Goal: Navigation & Orientation: Find specific page/section

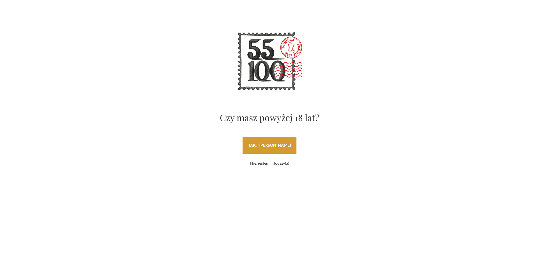
click at [259, 147] on link "tak, i uwielbiam wino" at bounding box center [270, 145] width 54 height 17
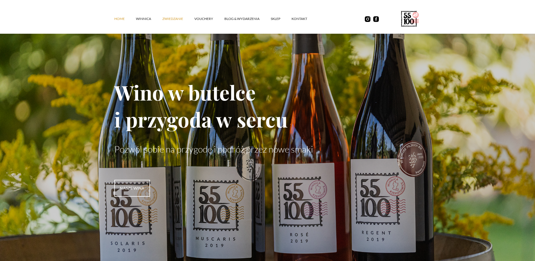
click at [164, 18] on link "ZWIEDZANIE" at bounding box center [178, 18] width 32 height 17
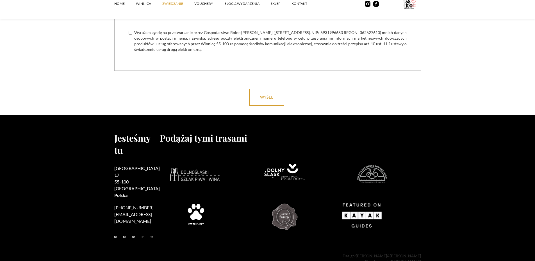
scroll to position [1641, 0]
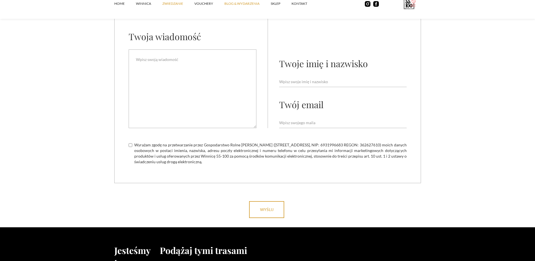
click at [247, 3] on link "Blog & Wydarzenia" at bounding box center [247, 3] width 46 height 17
